Goal: Task Accomplishment & Management: Manage account settings

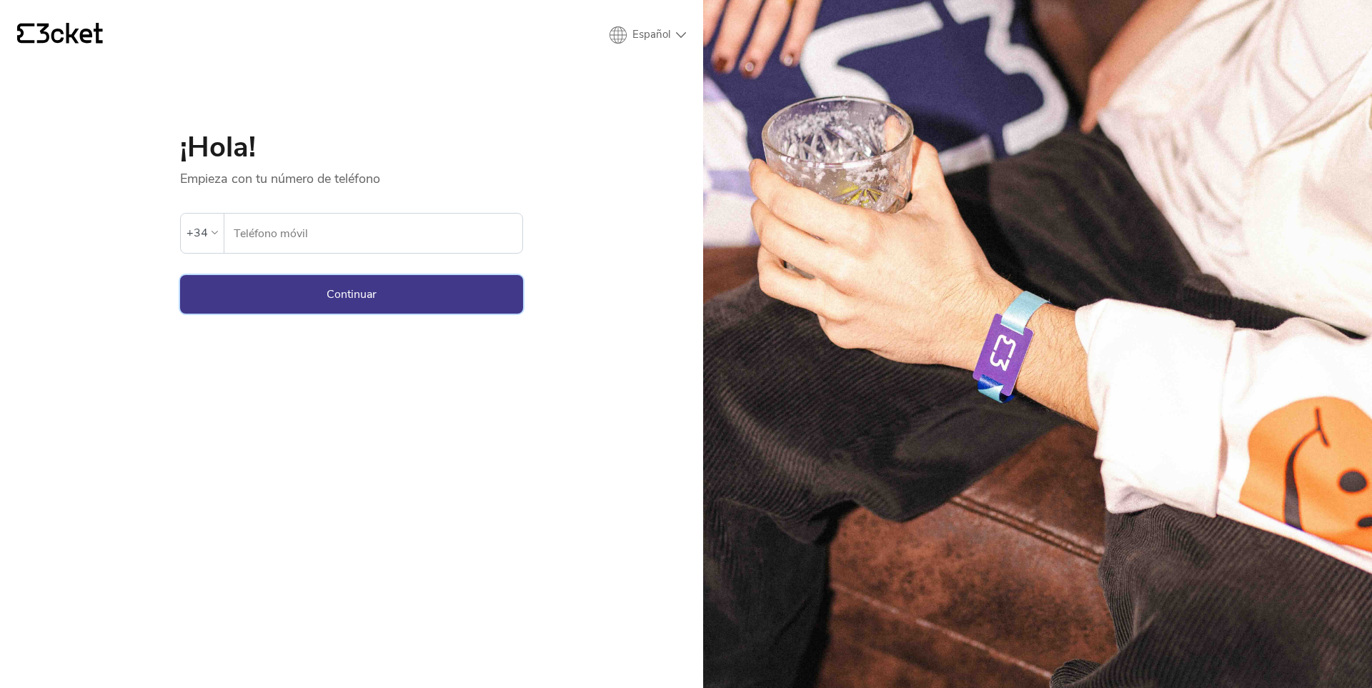
type input "696535257"
click at [371, 291] on button "Continuar" at bounding box center [351, 294] width 343 height 39
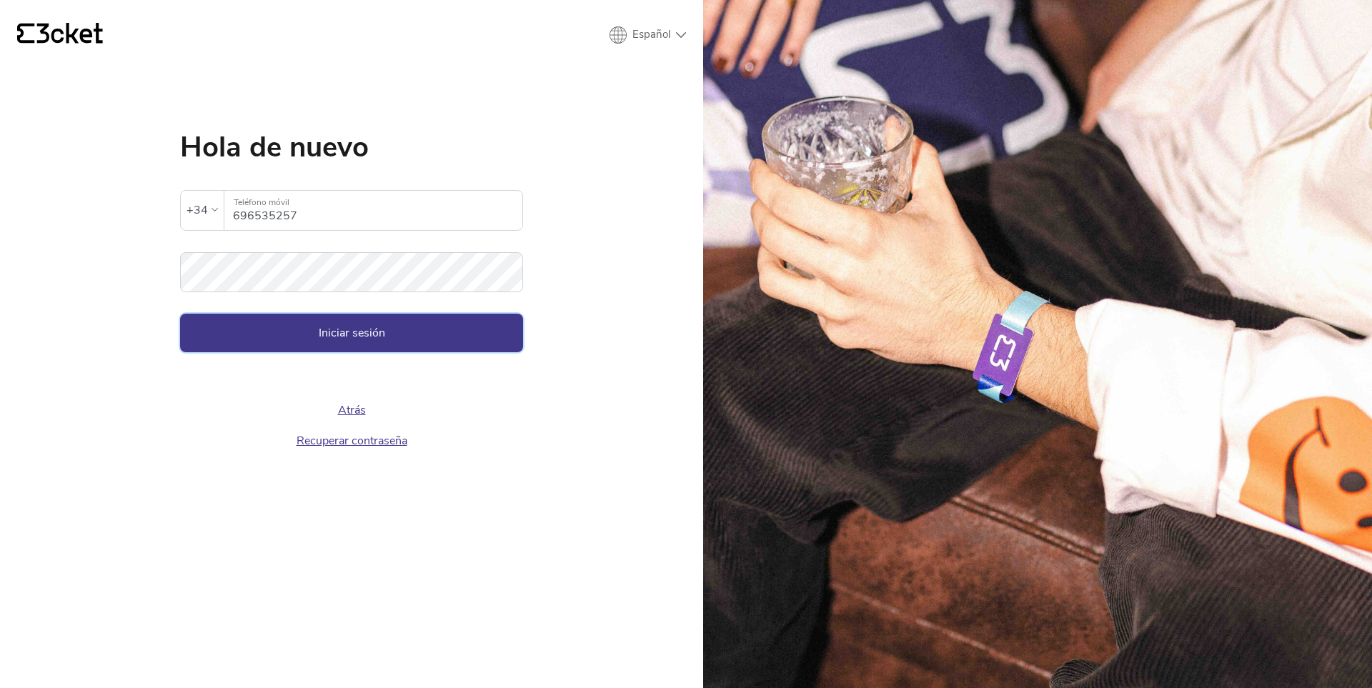
click at [380, 332] on button "Iniciar sesión" at bounding box center [351, 333] width 343 height 39
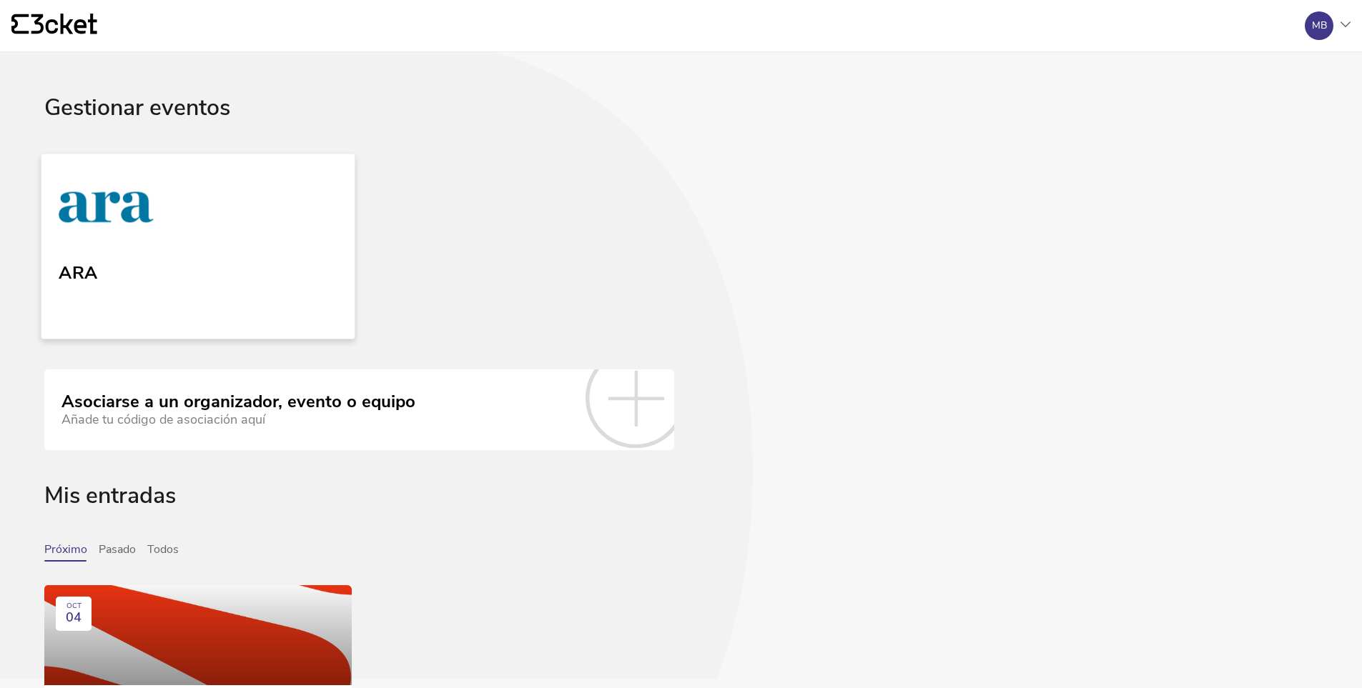
click at [313, 279] on link "ARA" at bounding box center [198, 246] width 314 height 185
